Goal: Navigation & Orientation: Find specific page/section

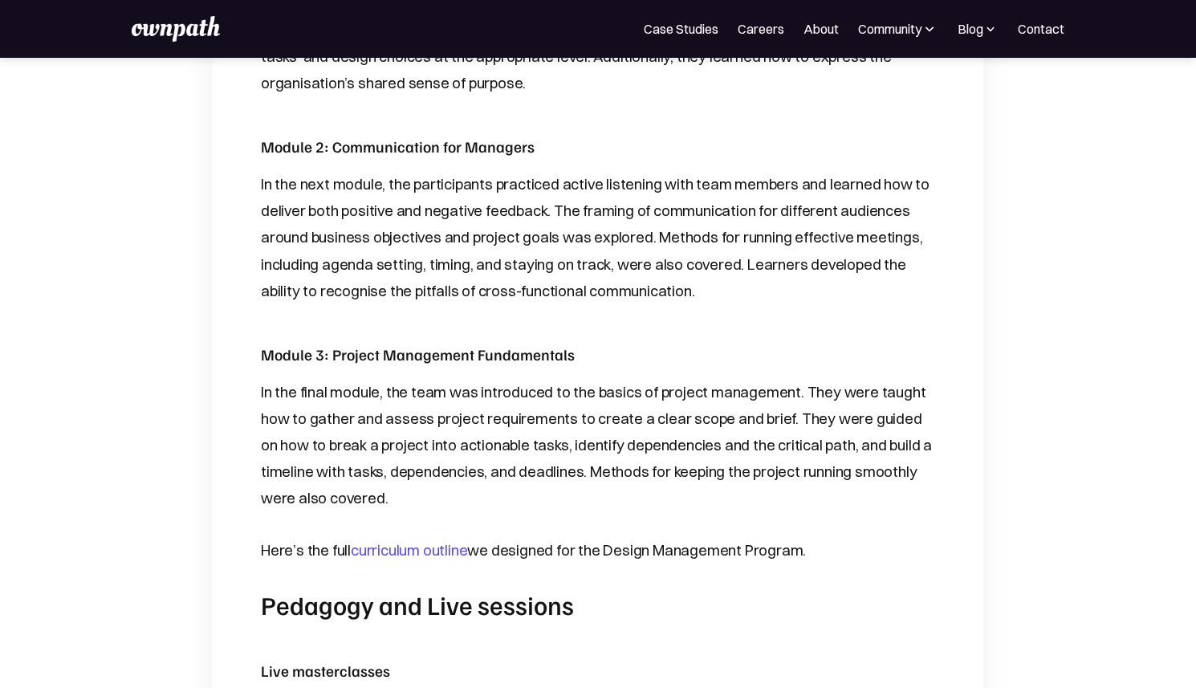
scroll to position [1229, 0]
click at [378, 542] on link "curriculum outline" at bounding box center [409, 551] width 116 height 18
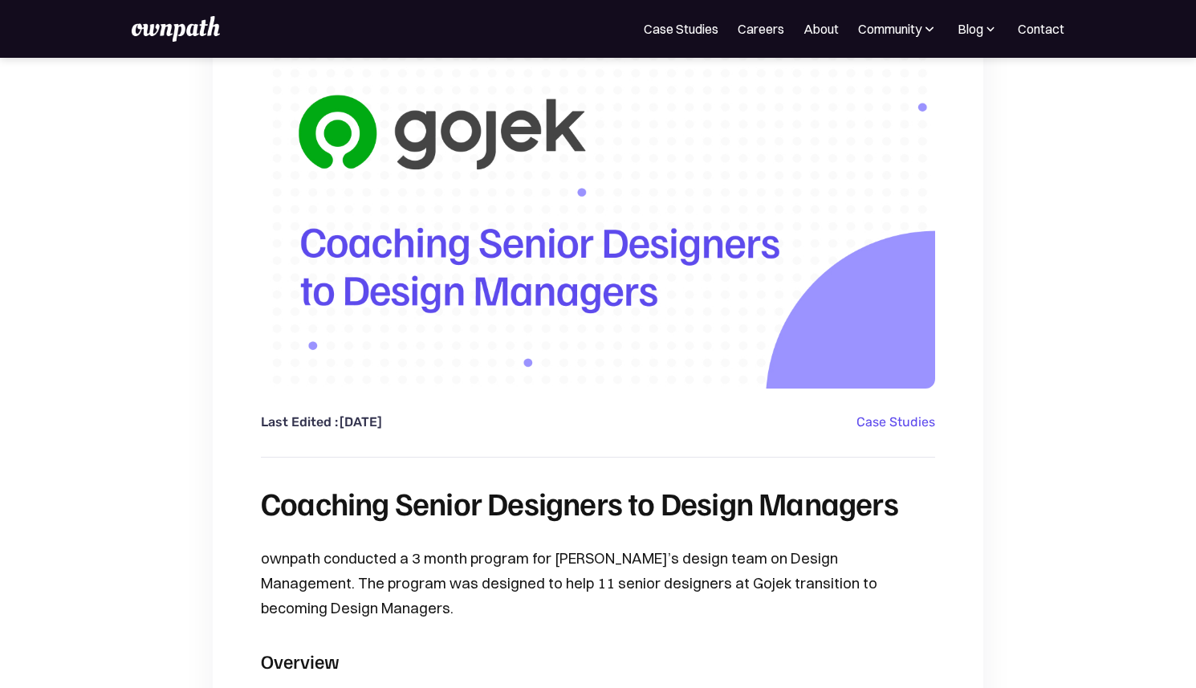
scroll to position [0, 0]
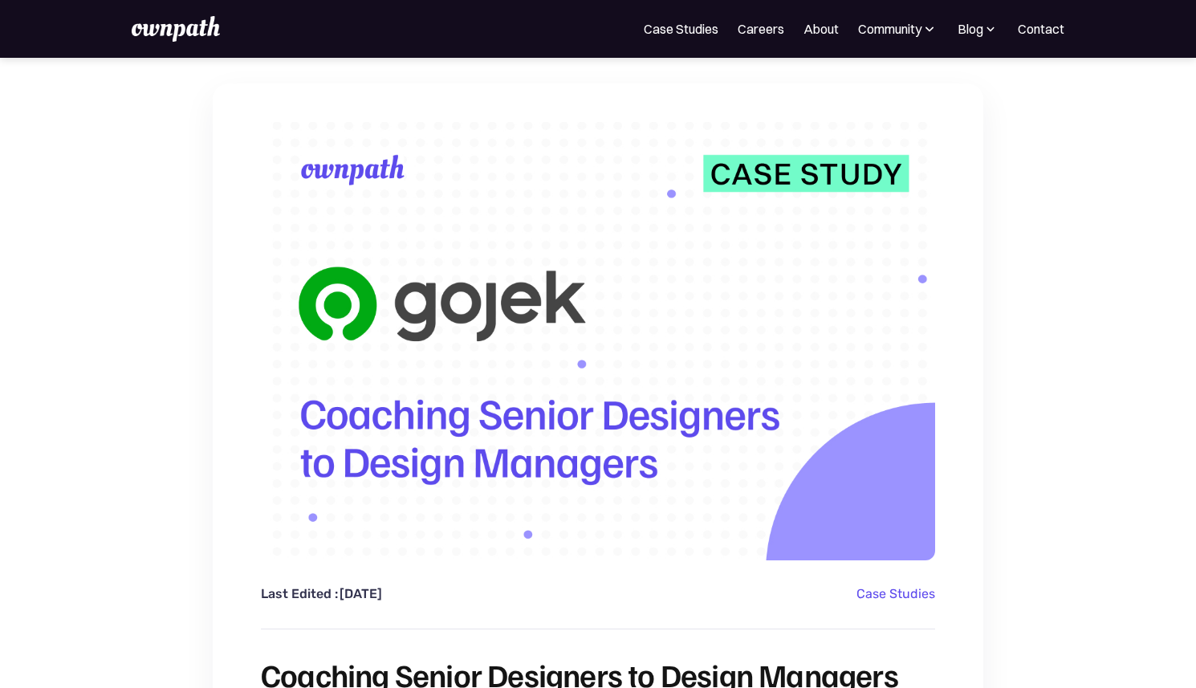
drag, startPoint x: 383, startPoint y: 449, endPoint x: 63, endPoint y: 3, distance: 548.2
click at [161, 35] on img at bounding box center [176, 29] width 88 height 26
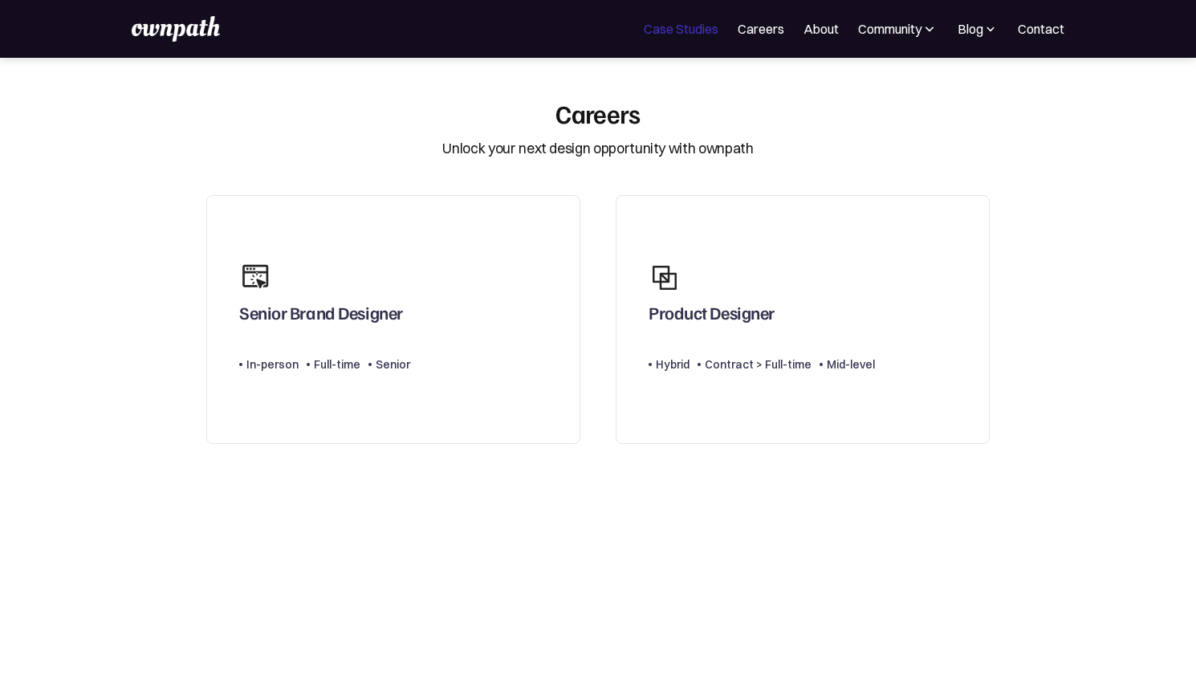
click at [666, 35] on link "Case Studies" at bounding box center [681, 28] width 75 height 19
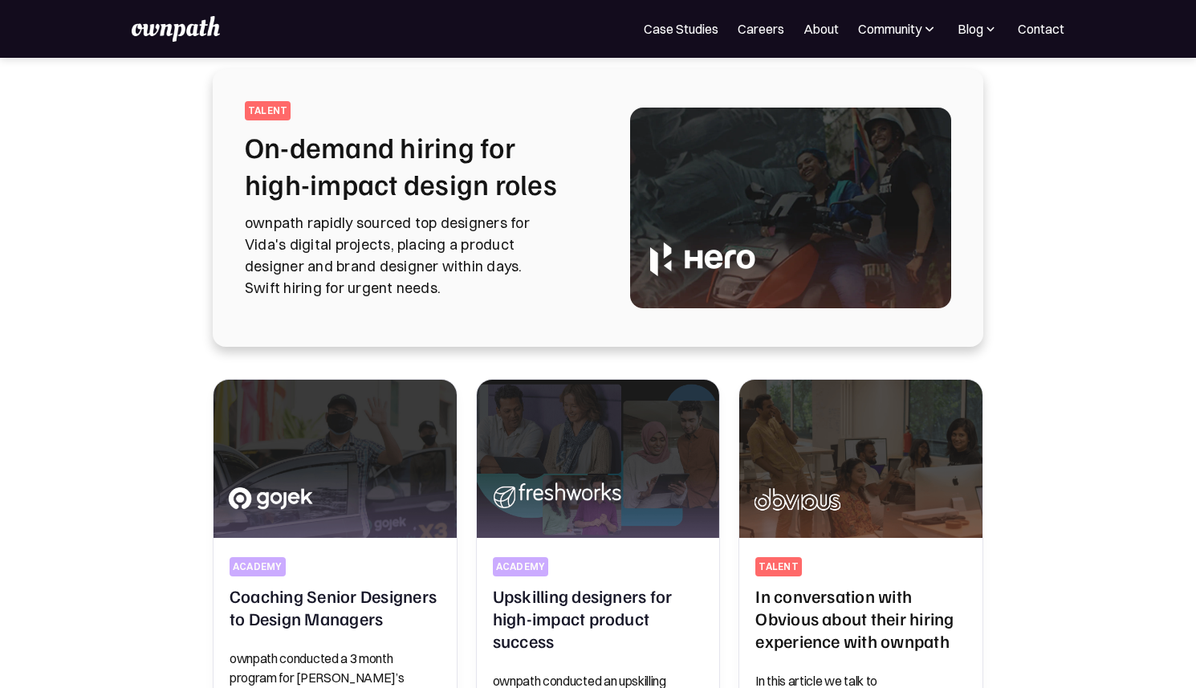
scroll to position [80, 0]
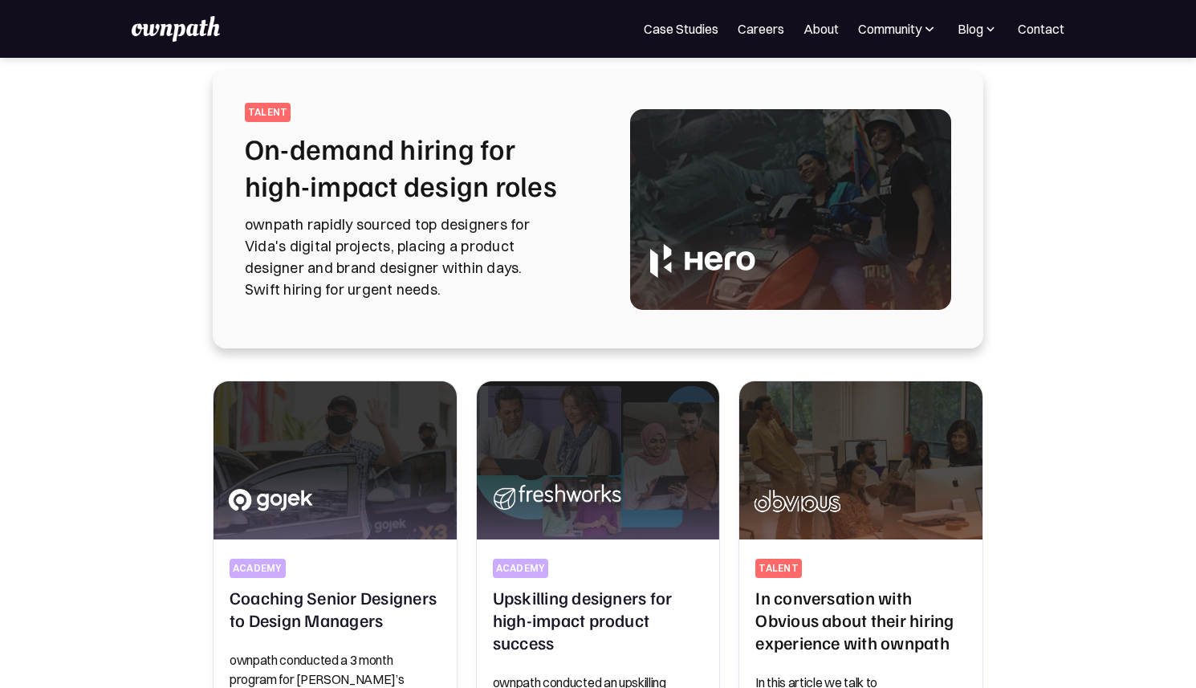
click at [363, 125] on div "talent On-demand hiring for high-impact design roles ownpath rapidly sourced to…" at bounding box center [418, 210] width 347 height 214
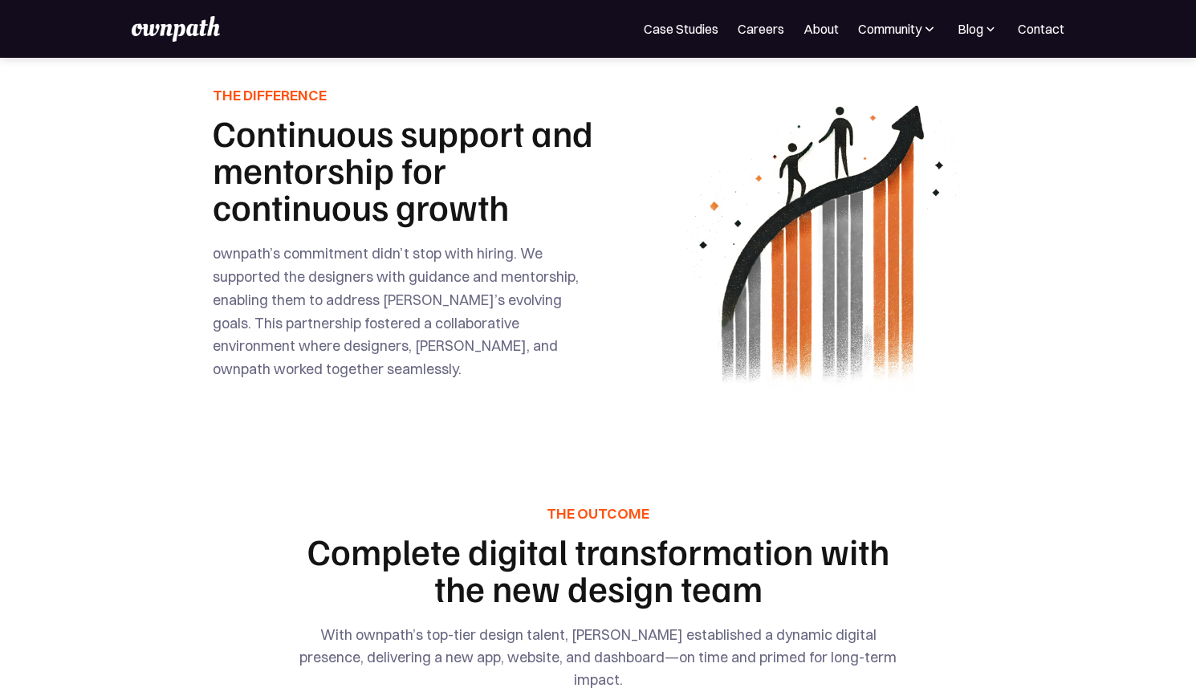
scroll to position [2768, 0]
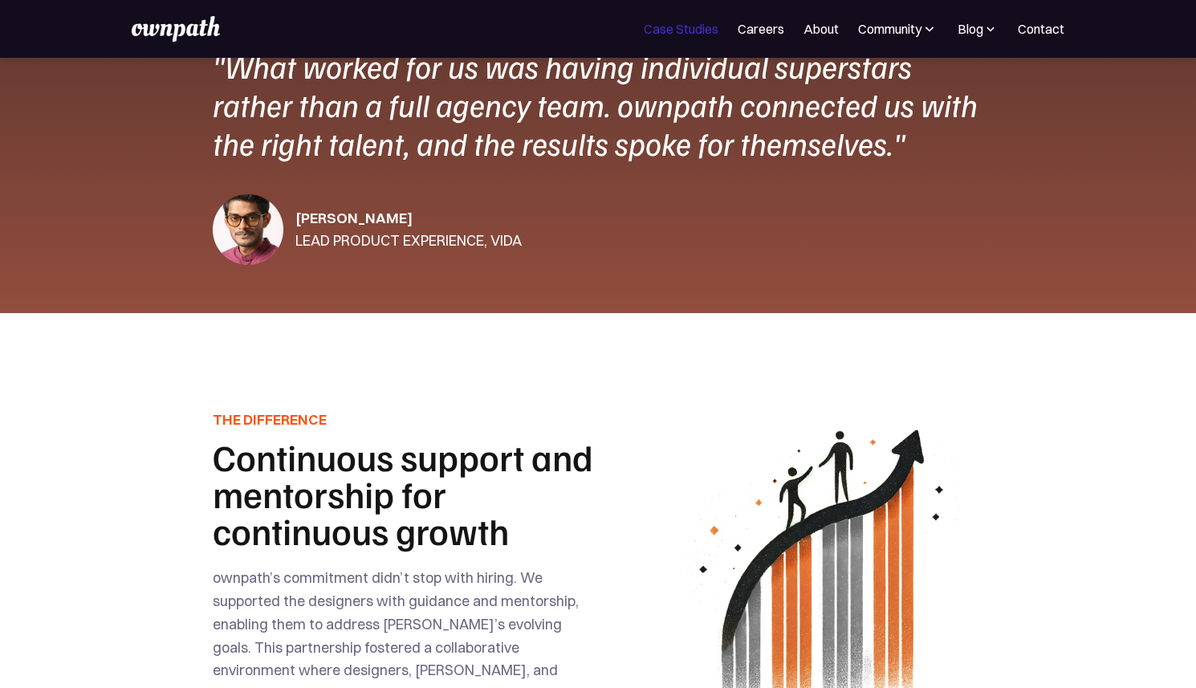
click at [675, 32] on link "Case Studies" at bounding box center [681, 28] width 75 height 19
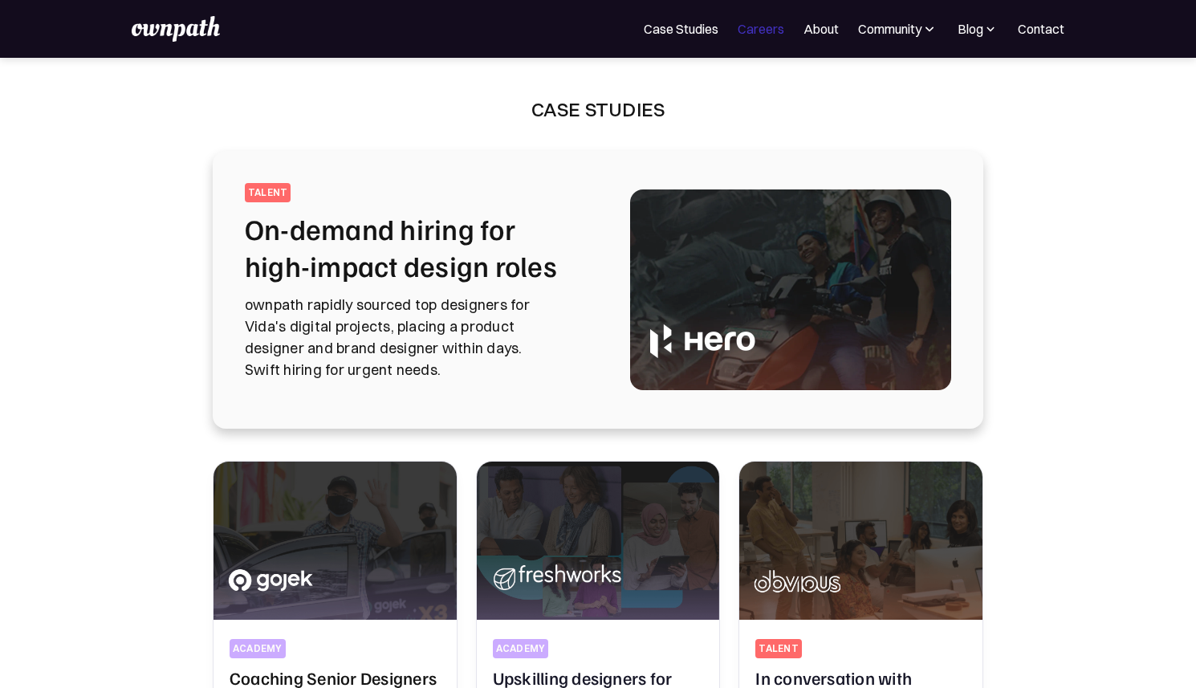
click at [735, 25] on nav "For Companies Case Studies Careers About Community Events Resources Design Resi…" at bounding box center [854, 28] width 421 height 19
click at [903, 27] on div "Community" at bounding box center [889, 28] width 63 height 19
click at [852, 90] on div "Events" at bounding box center [862, 87] width 60 height 19
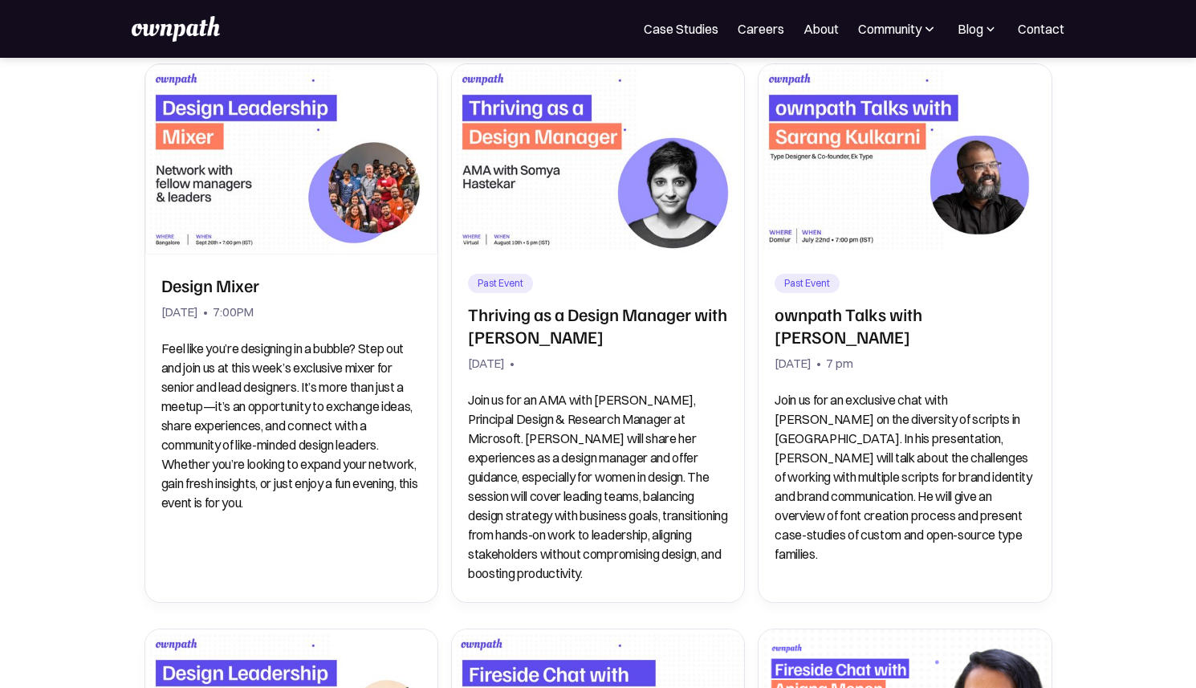
scroll to position [239, 0]
